Goal: Task Accomplishment & Management: Complete application form

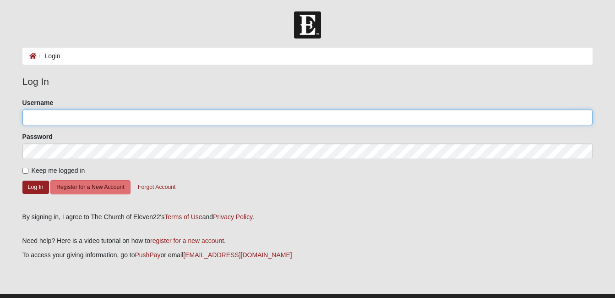
type input "annabell"
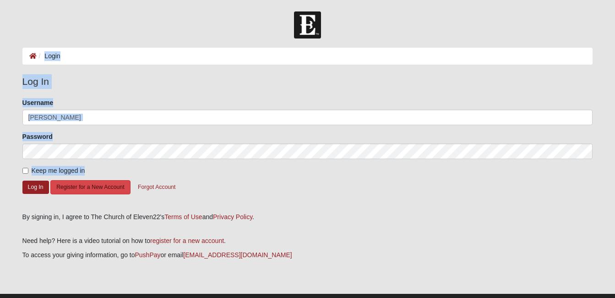
drag, startPoint x: 583, startPoint y: 36, endPoint x: 76, endPoint y: 190, distance: 529.8
click at [76, 190] on form "Log In Login Login Error Log In Please correct the following: Username annabell…" at bounding box center [307, 163] width 615 height 305
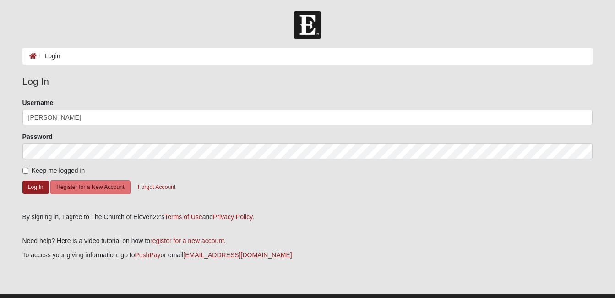
click at [414, 216] on div "By signing in, I agree to The Church of Eleven22's Terms of Use and Privacy Pol…" at bounding box center [307, 217] width 570 height 10
click at [93, 185] on button "Register for a New Account" at bounding box center [90, 187] width 80 height 14
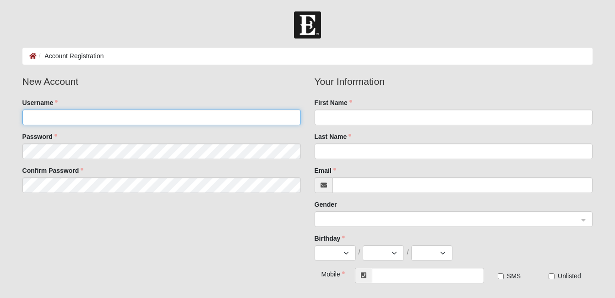
click at [32, 116] on input "Username" at bounding box center [161, 117] width 278 height 16
type input "[EMAIL_ADDRESS][DOMAIN_NAME]"
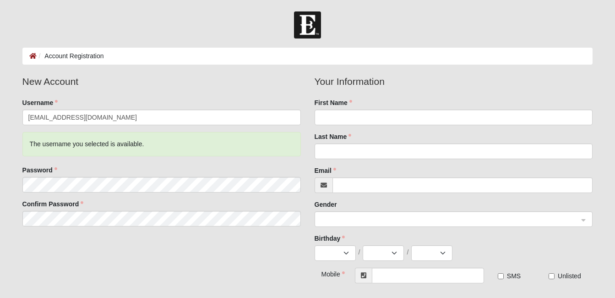
click at [65, 255] on div "New Account Username [EMAIL_ADDRESS][DOMAIN_NAME] The username you selected is …" at bounding box center [308, 202] width 584 height 256
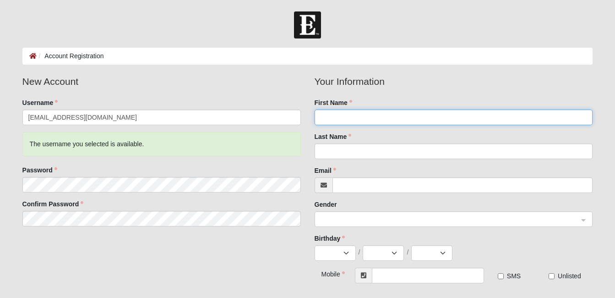
click at [331, 115] on input "First Name" at bounding box center [453, 117] width 278 height 16
type input "[PERSON_NAME]"
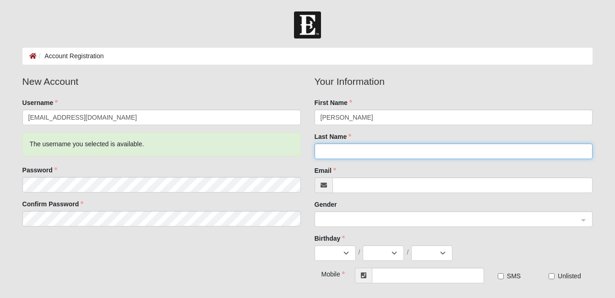
click at [334, 153] on input "Last Name" at bounding box center [453, 151] width 278 height 16
type input "Dent"
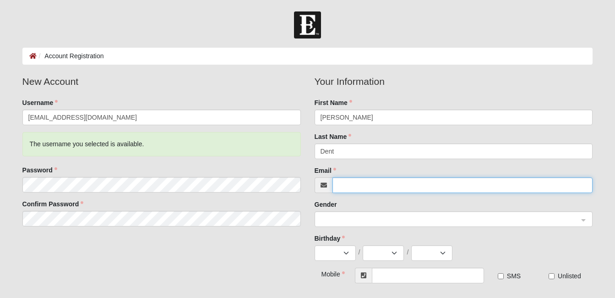
click at [352, 185] on input "Email" at bounding box center [462, 185] width 260 height 16
click at [325, 217] on span at bounding box center [449, 219] width 258 height 10
type input "[EMAIL_ADDRESS][DOMAIN_NAME]"
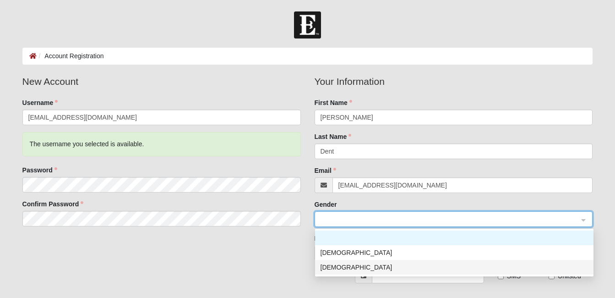
click at [336, 264] on div "[DEMOGRAPHIC_DATA]" at bounding box center [453, 267] width 267 height 10
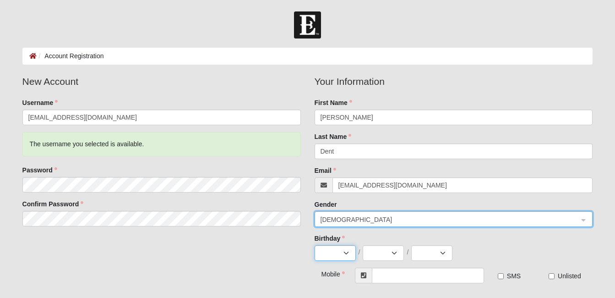
click at [346, 254] on select "Jan Feb Mar Apr May Jun [DATE] Aug Sep Oct Nov Dec" at bounding box center [334, 253] width 41 height 16
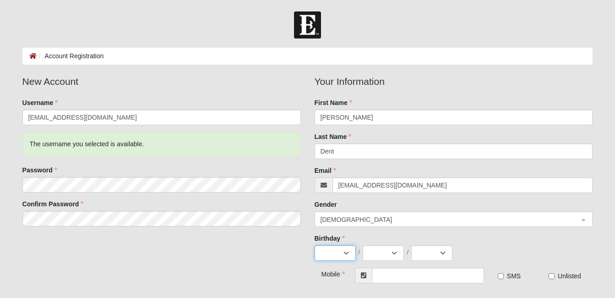
select select "5"
click at [314, 245] on select "Jan Feb Mar Apr May Jun [DATE] Aug Sep Oct Nov Dec" at bounding box center [334, 253] width 41 height 16
click at [394, 252] on select "1 2 3 4 5 6 7 8 9 10 11 12 13 14 15 16 17 18 19 20 21 22 23 24 25 26 27 28 29 3…" at bounding box center [383, 253] width 41 height 16
select select "17"
click at [363, 245] on select "1 2 3 4 5 6 7 8 9 10 11 12 13 14 15 16 17 18 19 20 21 22 23 24 25 26 27 28 29 3…" at bounding box center [383, 253] width 41 height 16
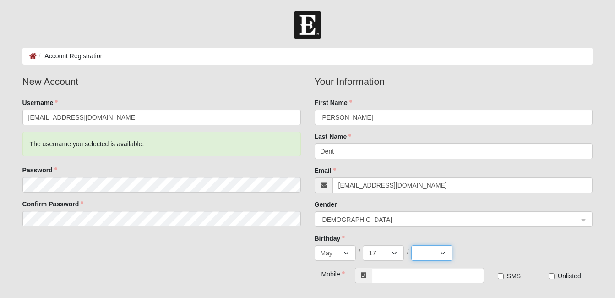
click at [443, 253] on select "2025 2024 2023 2022 2021 2020 2019 2018 2017 2016 2015 2014 2013 2012 2011 2010…" at bounding box center [431, 253] width 41 height 16
select select "1960"
click at [411, 245] on select "2025 2024 2023 2022 2021 2020 2019 2018 2017 2016 2015 2014 2013 2012 2011 2010…" at bounding box center [431, 253] width 41 height 16
click at [405, 273] on input "text" at bounding box center [428, 275] width 112 height 16
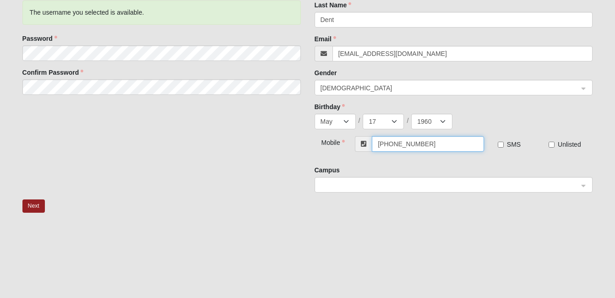
scroll to position [146, 0]
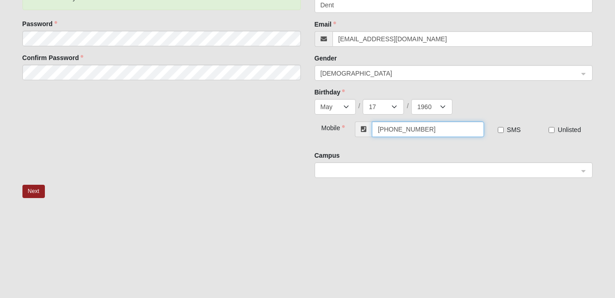
click at [585, 170] on div at bounding box center [453, 170] width 277 height 16
type input "[PHONE_NUMBER]"
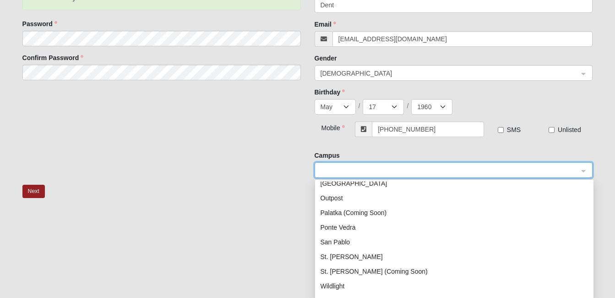
scroll to position [117, 0]
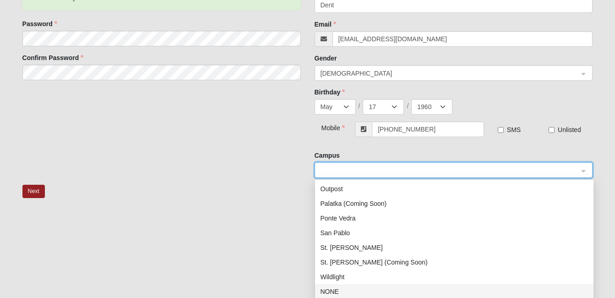
click at [336, 288] on div "NONE" at bounding box center [453, 291] width 267 height 10
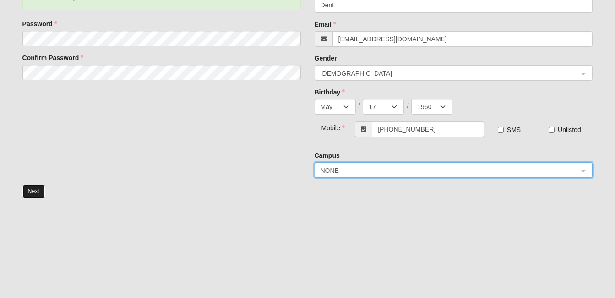
click at [36, 193] on button "Next" at bounding box center [33, 190] width 22 height 13
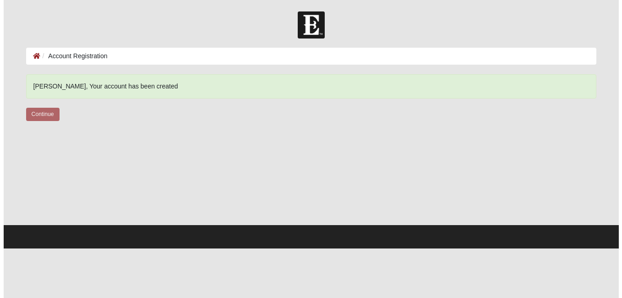
scroll to position [0, 0]
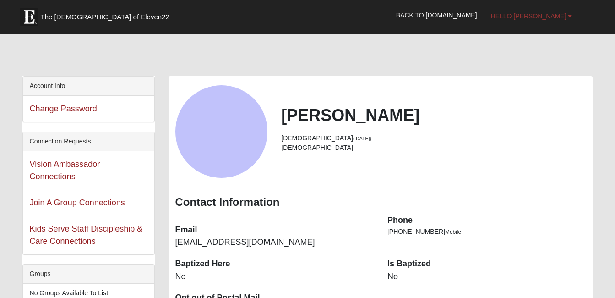
click at [569, 16] on b at bounding box center [570, 16] width 4 height 6
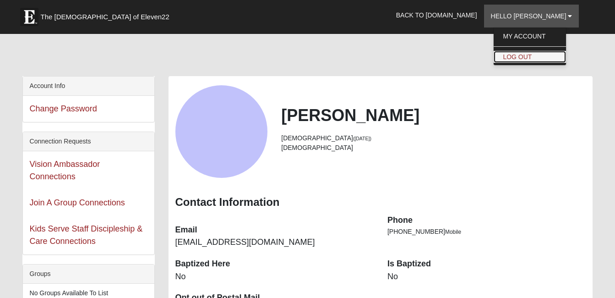
click at [550, 58] on link "Log Out" at bounding box center [529, 57] width 72 height 12
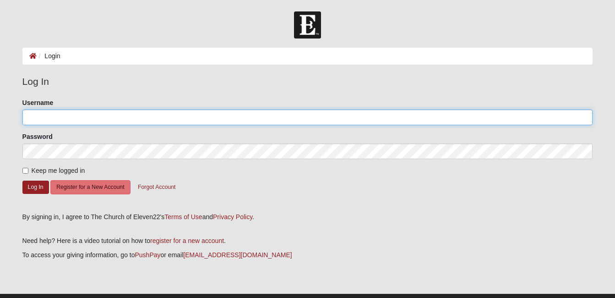
type input "annabell"
